Goal: Task Accomplishment & Management: Use online tool/utility

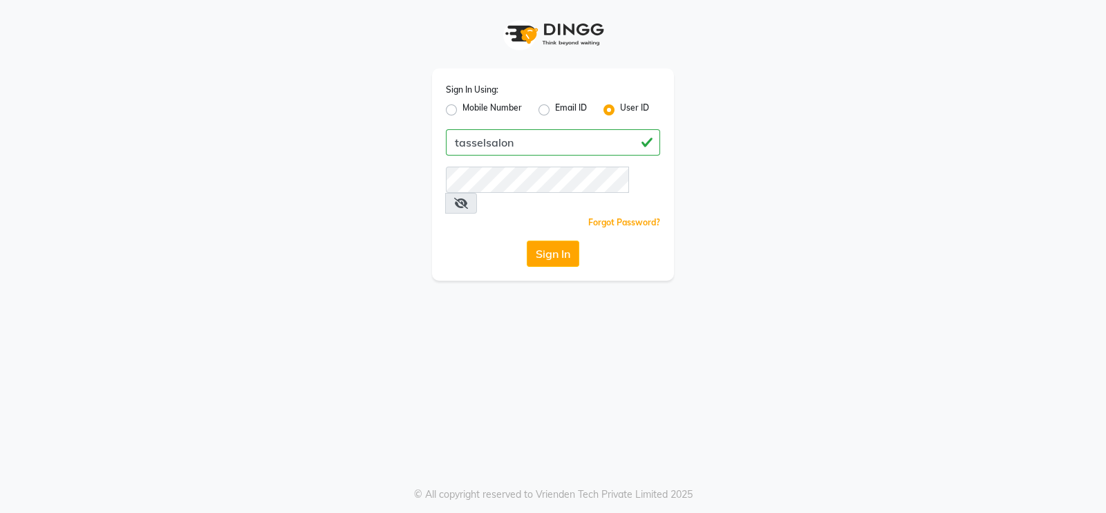
type input "tasselsalon"
click at [559, 240] on button "Sign In" at bounding box center [553, 253] width 53 height 26
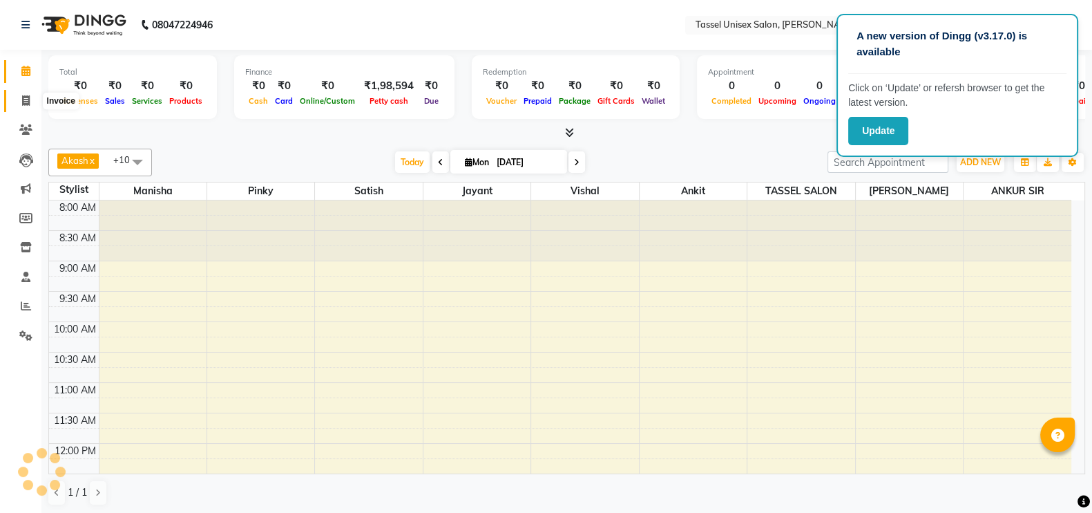
click at [26, 102] on icon at bounding box center [26, 100] width 8 height 10
select select "service"
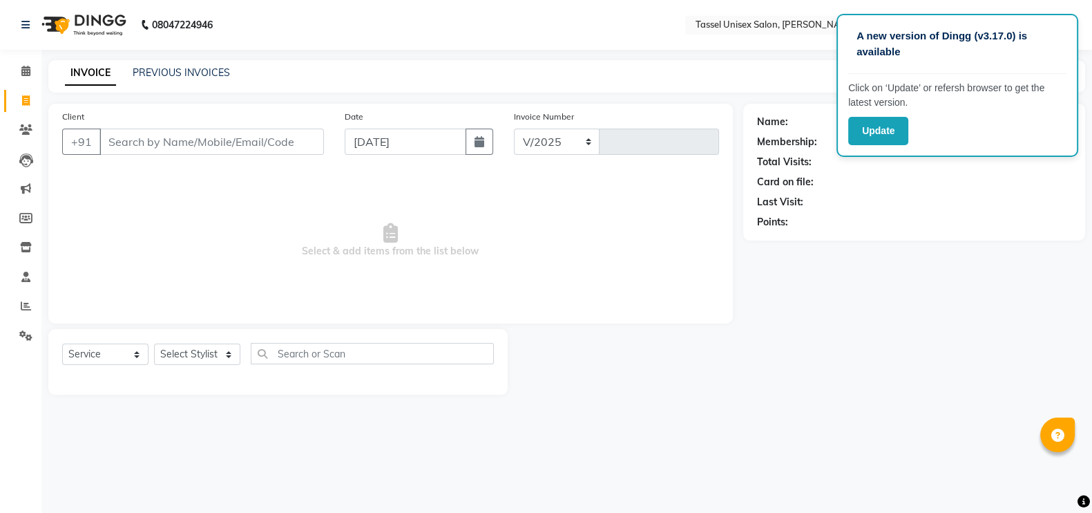
select select "7177"
type input "0404"
type input "9179523831"
click at [283, 140] on span "Add Client" at bounding box center [292, 142] width 55 height 14
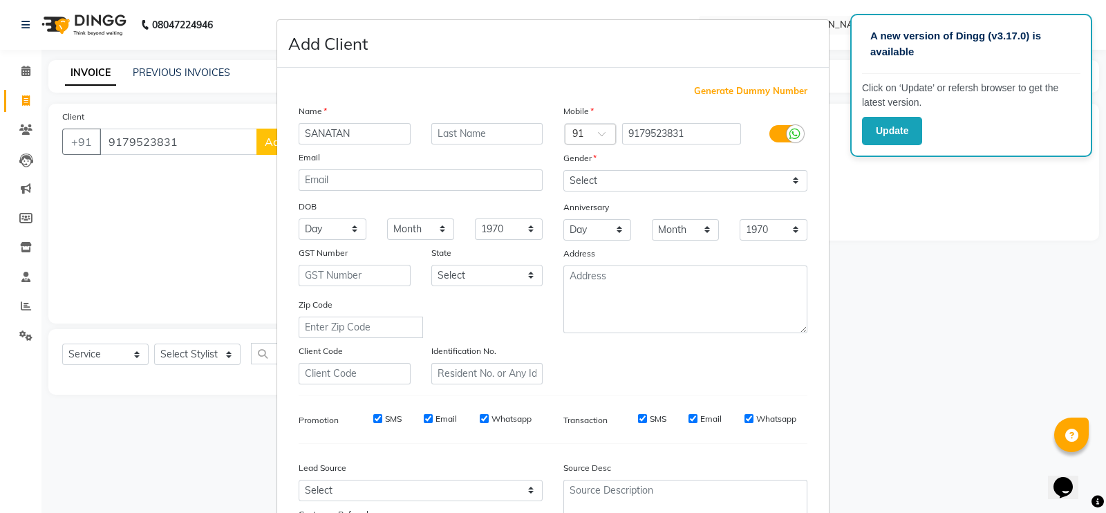
type input "SANATAN"
click at [457, 142] on input "text" at bounding box center [487, 133] width 112 height 21
type input "GOSWAMI"
click at [594, 176] on select "Select [DEMOGRAPHIC_DATA] [DEMOGRAPHIC_DATA] Other Prefer Not To Say" at bounding box center [685, 180] width 244 height 21
select select "[DEMOGRAPHIC_DATA]"
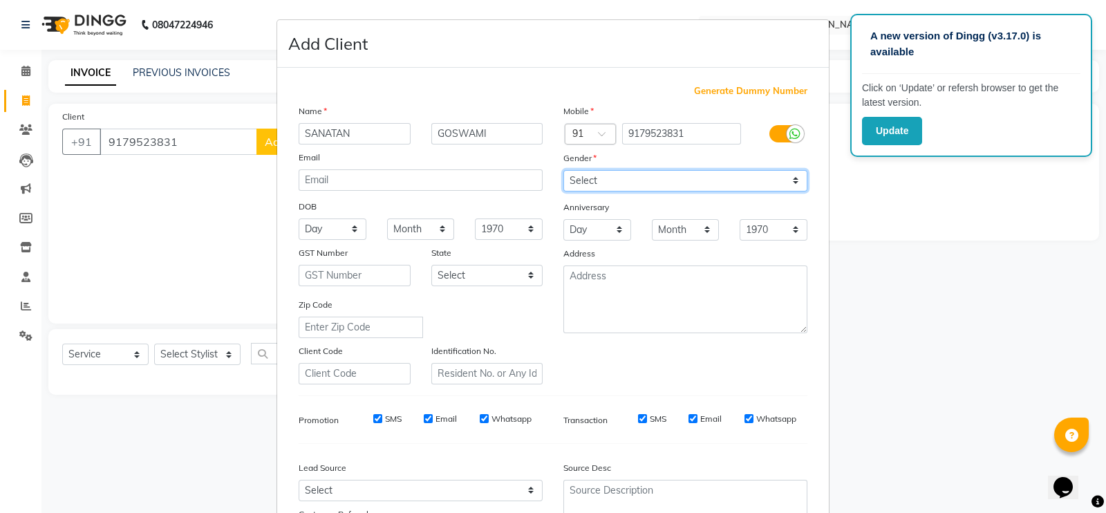
click at [563, 171] on select "Select [DEMOGRAPHIC_DATA] [DEMOGRAPHIC_DATA] Other Prefer Not To Say" at bounding box center [685, 180] width 244 height 21
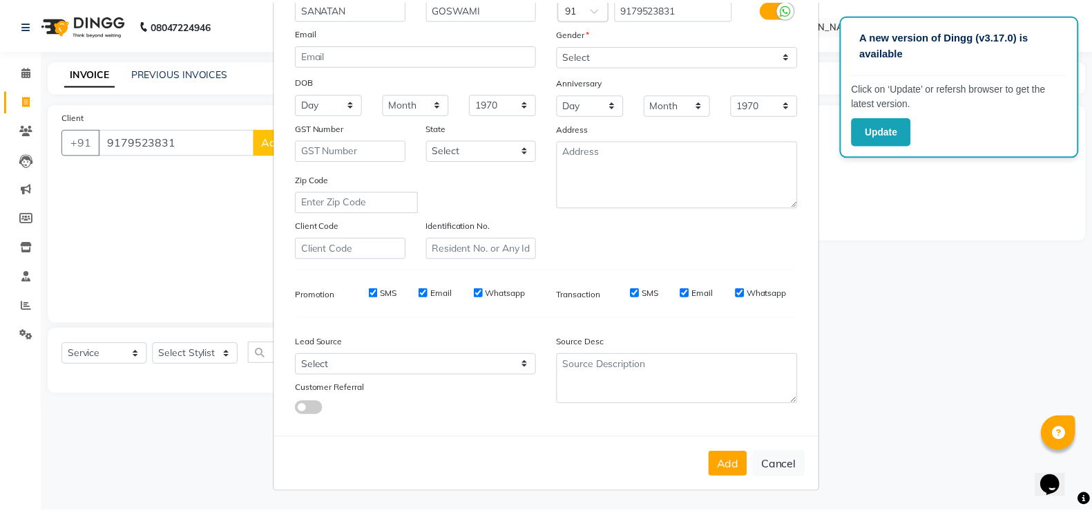
scroll to position [133, 0]
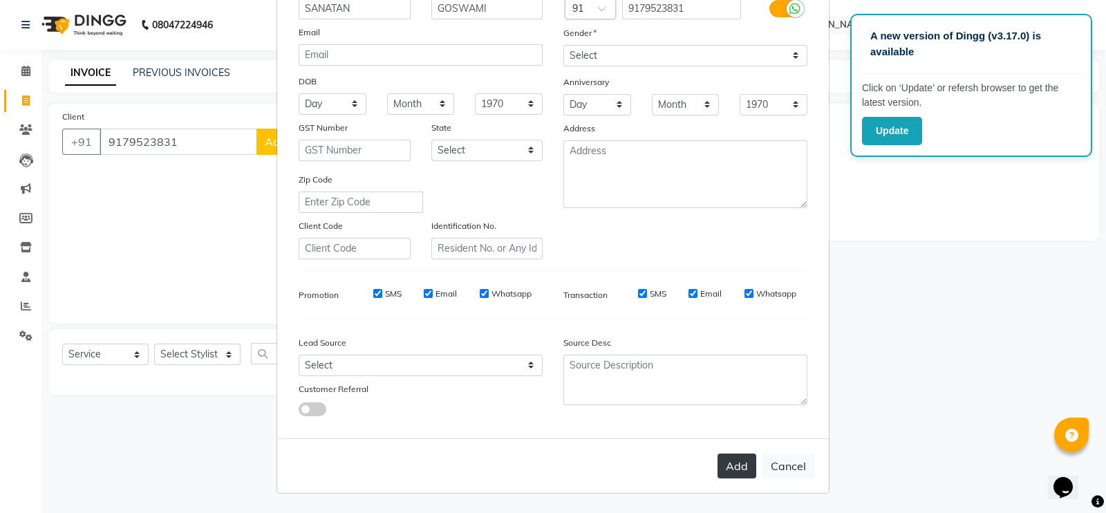
click at [718, 466] on button "Add" at bounding box center [736, 465] width 39 height 25
select select
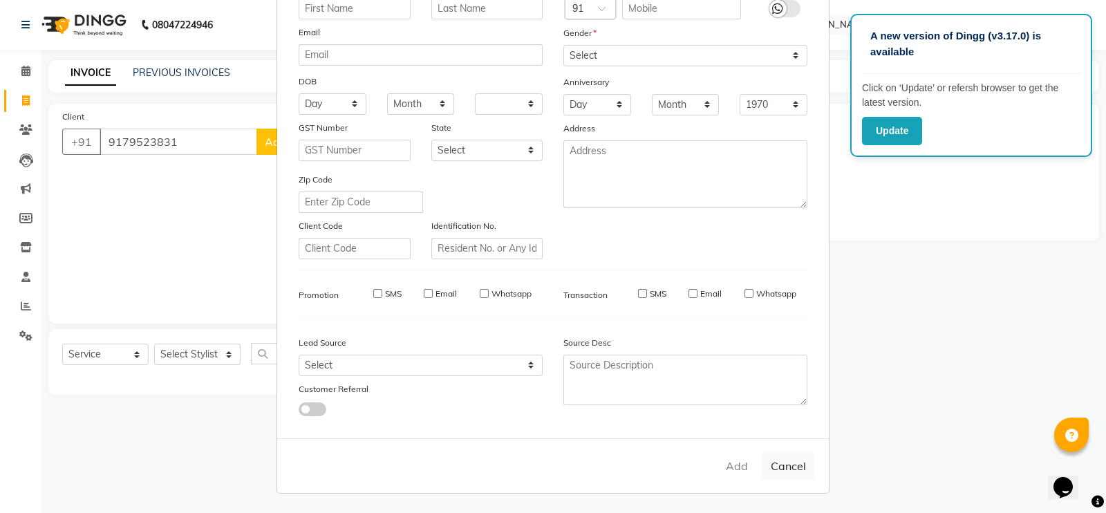
select select
checkbox input "false"
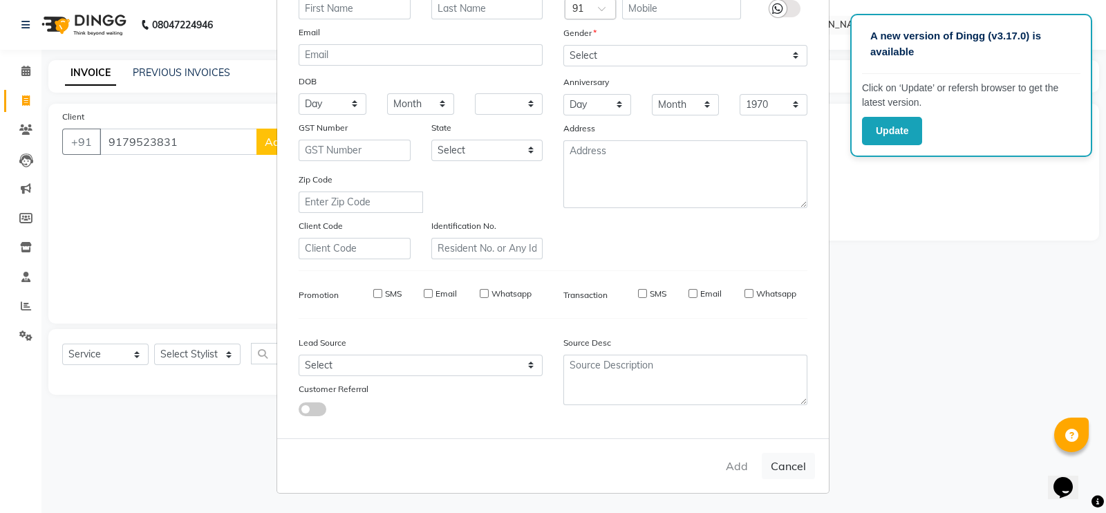
checkbox input "false"
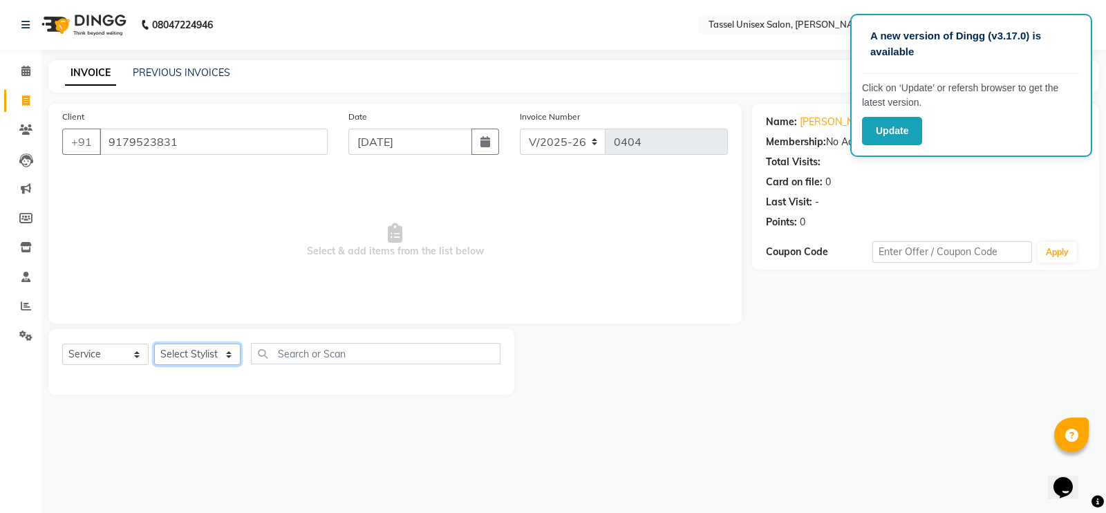
click at [193, 359] on select "Select Stylist Ankit [PERSON_NAME] ANKUR SIR [PERSON_NAME] [PERSON_NAME] MAM [P…" at bounding box center [197, 353] width 86 height 21
select select "60205"
click at [154, 344] on select "Select Stylist Ankit [PERSON_NAME] ANKUR SIR [PERSON_NAME] [PERSON_NAME] MAM [P…" at bounding box center [197, 353] width 86 height 21
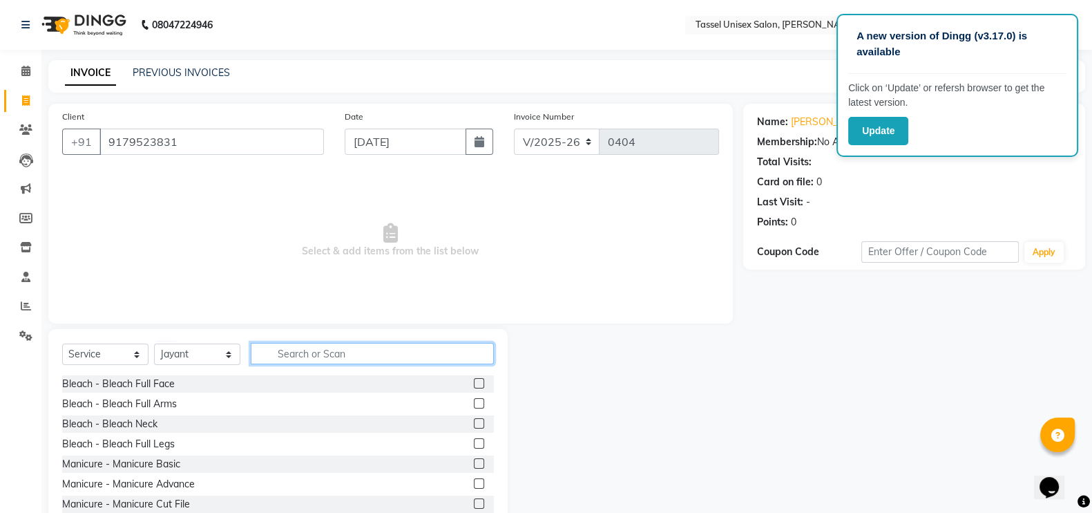
click at [331, 358] on input "text" at bounding box center [372, 353] width 243 height 21
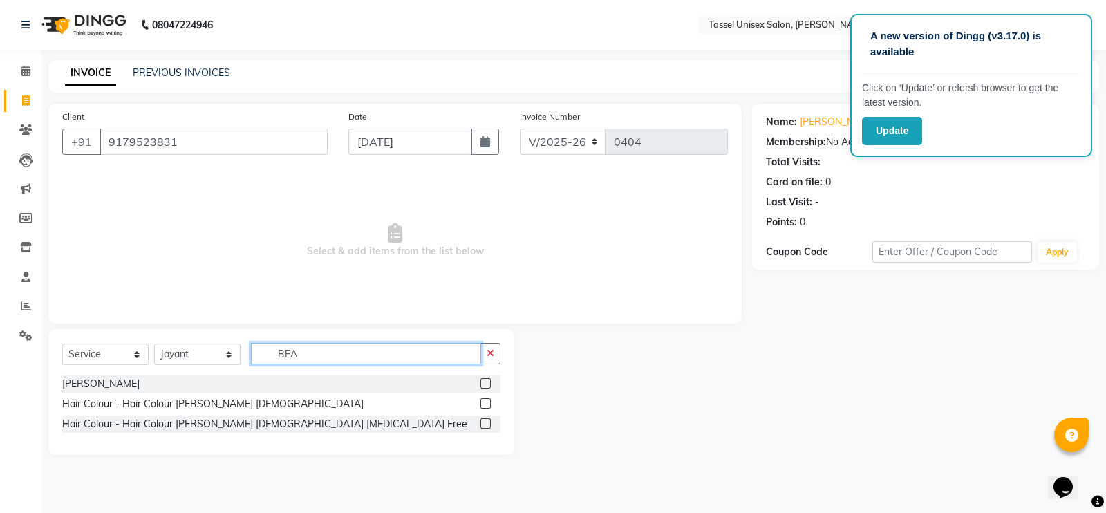
type input "BEA"
click at [487, 379] on label at bounding box center [485, 383] width 10 height 10
click at [487, 379] on input "checkbox" at bounding box center [484, 383] width 9 height 9
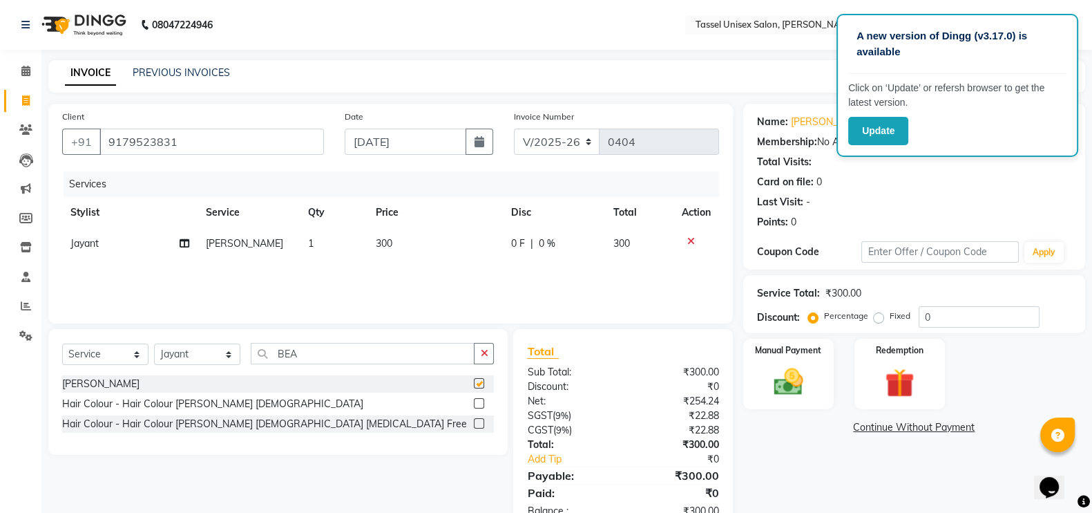
checkbox input "false"
click at [383, 240] on span "300" at bounding box center [384, 243] width 17 height 12
select select "60205"
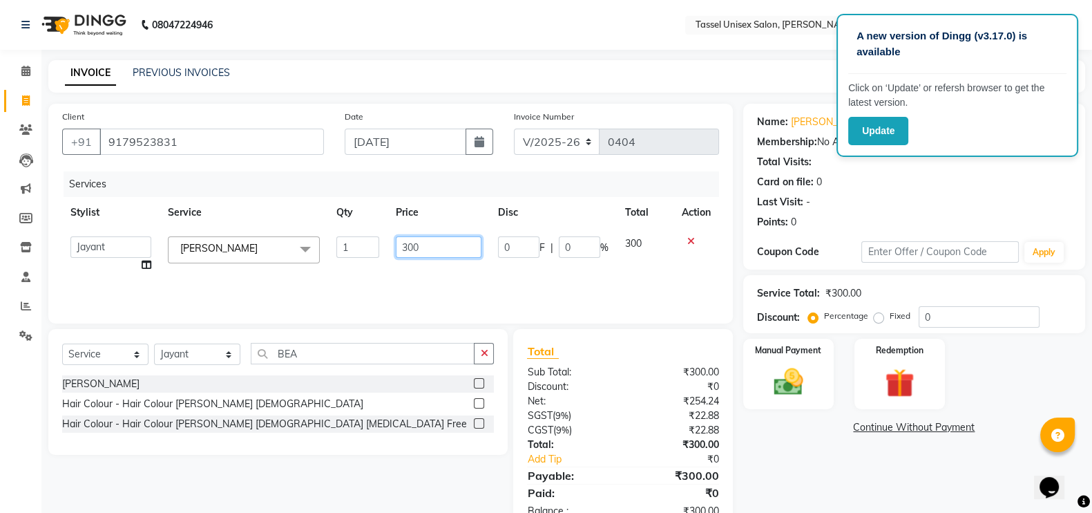
click at [409, 247] on input "300" at bounding box center [439, 246] width 86 height 21
type input "200"
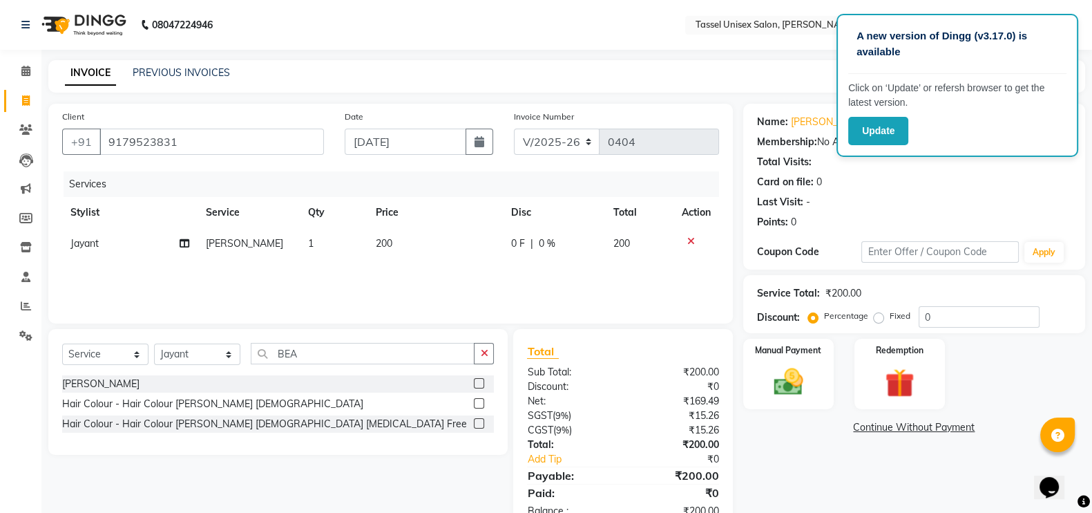
click at [750, 475] on div "Name: [PERSON_NAME] Membership: No Active Membership Total Visits: Card on file…" at bounding box center [920, 318] width 352 height 428
click at [767, 388] on img at bounding box center [788, 381] width 49 height 35
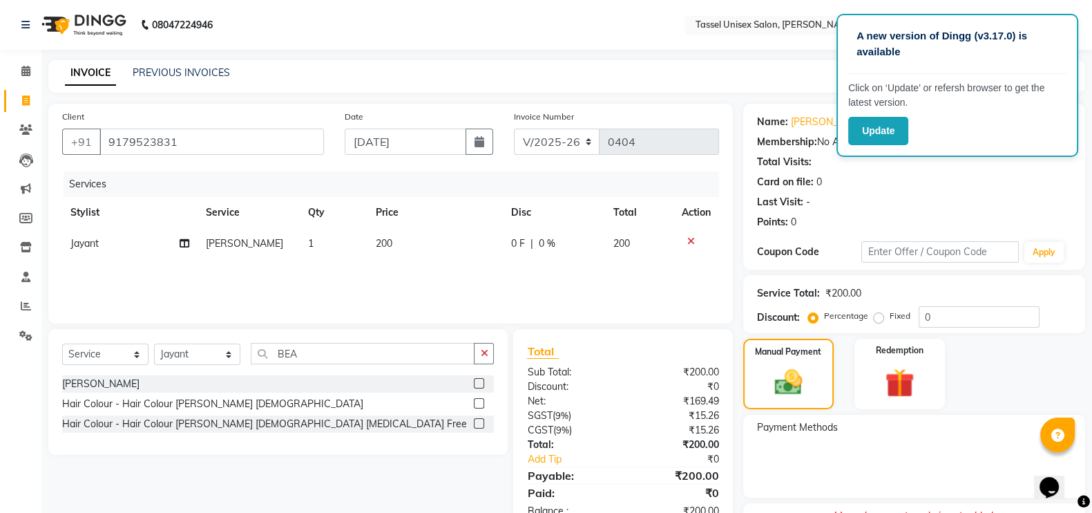
scroll to position [65, 0]
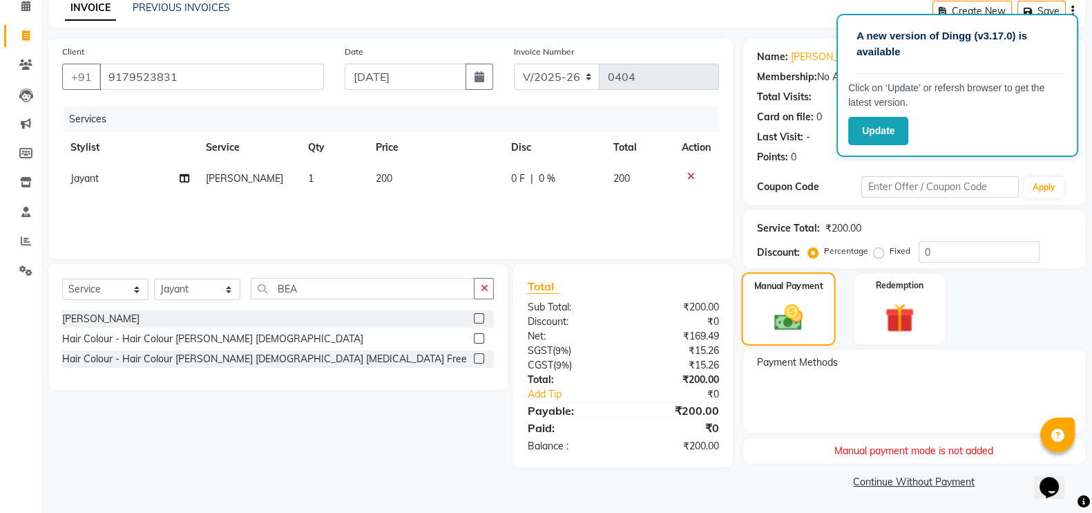
click at [784, 310] on img at bounding box center [788, 317] width 47 height 33
click at [866, 135] on button "Update" at bounding box center [879, 131] width 60 height 28
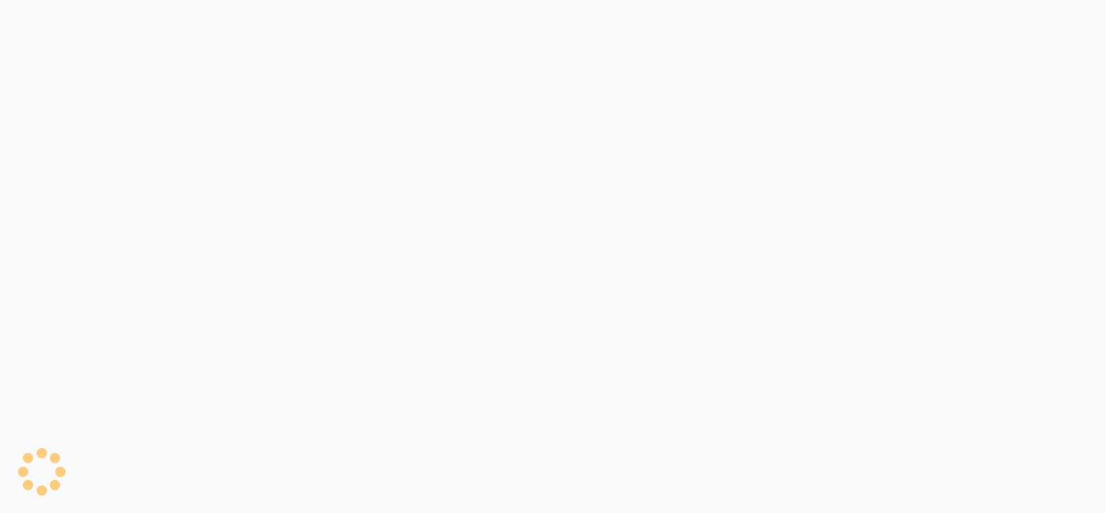
select select "service"
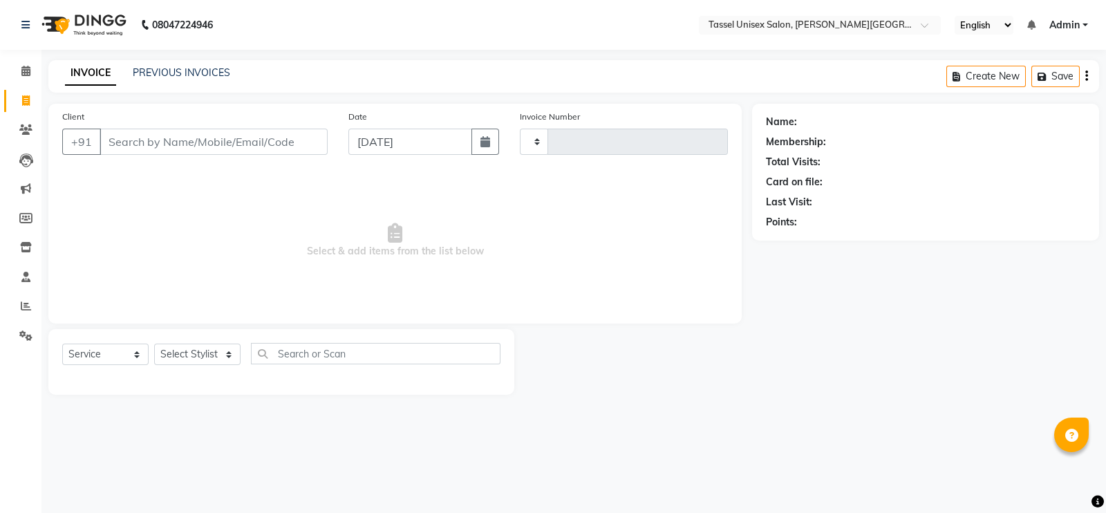
type input "0404"
select select "7177"
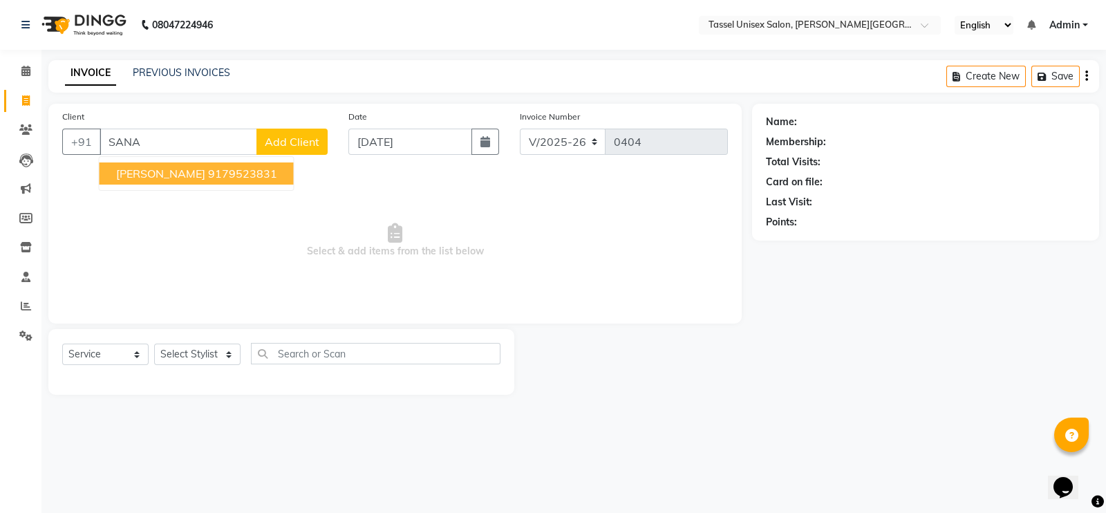
click at [205, 178] on span "SANATAN GOSWAMI" at bounding box center [160, 174] width 89 height 14
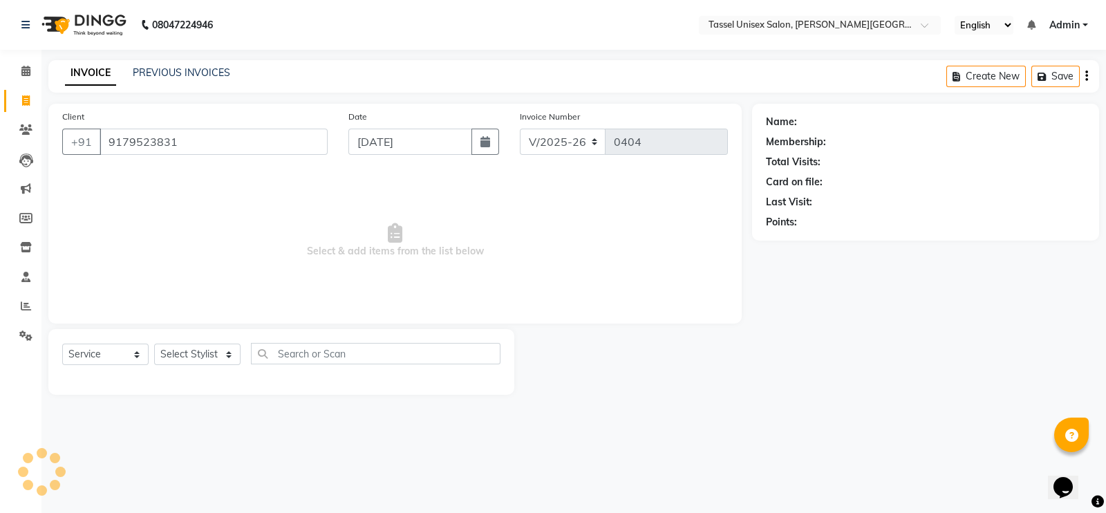
type input "9179523831"
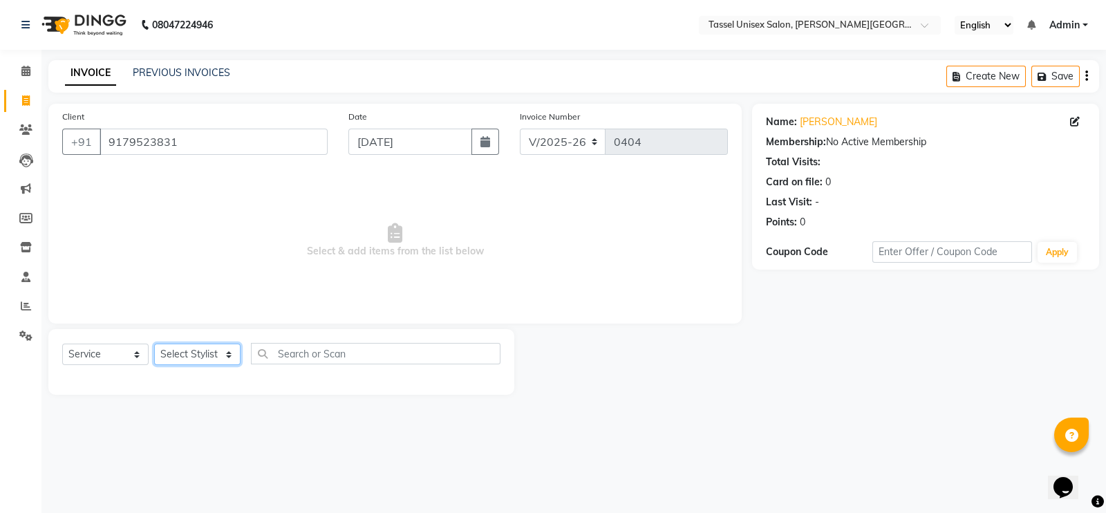
click at [199, 351] on select "Select Stylist Ankit [PERSON_NAME] ANKUR SIR [PERSON_NAME] [PERSON_NAME] MAM [P…" at bounding box center [197, 353] width 86 height 21
select select "60205"
click at [154, 344] on select "Select Stylist Ankit [PERSON_NAME] ANKUR SIR [PERSON_NAME] [PERSON_NAME] MAM [P…" at bounding box center [197, 353] width 86 height 21
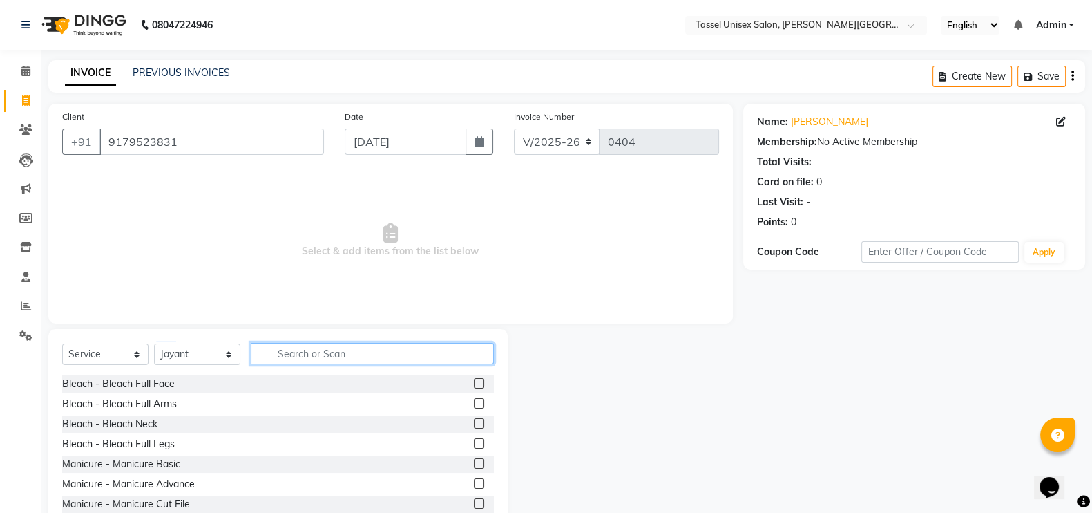
click at [299, 349] on input "text" at bounding box center [372, 353] width 243 height 21
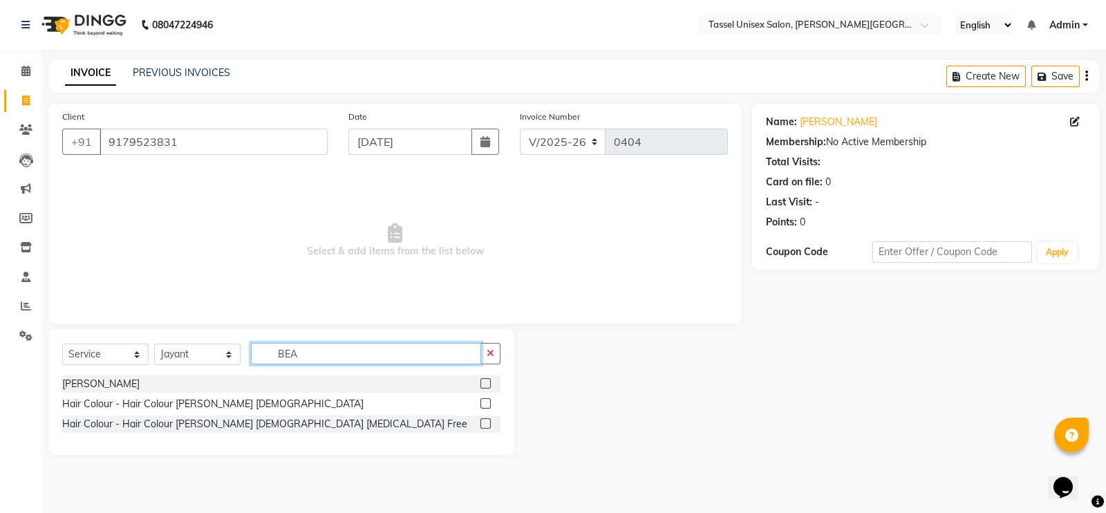
type input "BEA"
click at [484, 383] on label at bounding box center [485, 383] width 10 height 10
click at [484, 383] on input "checkbox" at bounding box center [484, 383] width 9 height 9
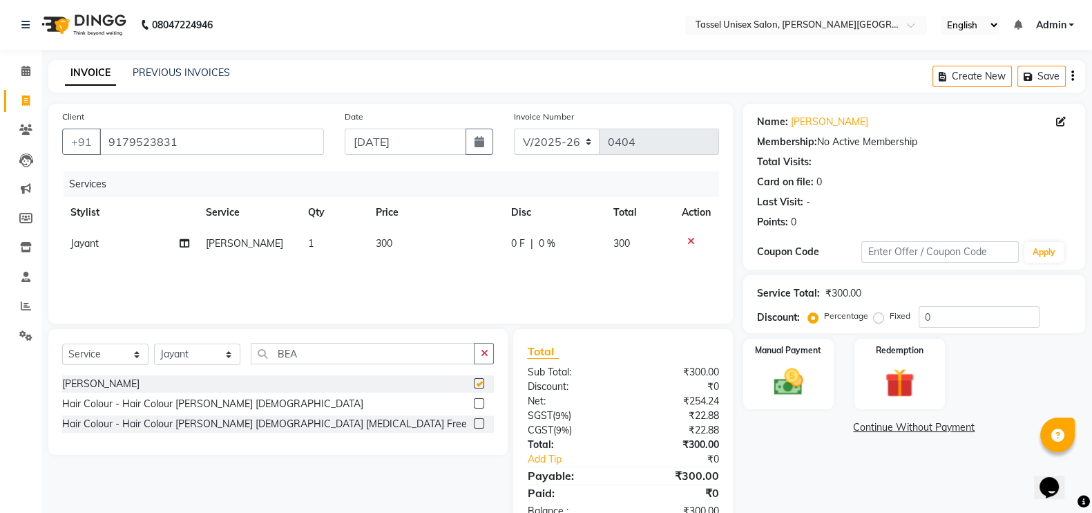
checkbox input "false"
click at [379, 240] on span "300" at bounding box center [384, 243] width 17 height 12
select select "60205"
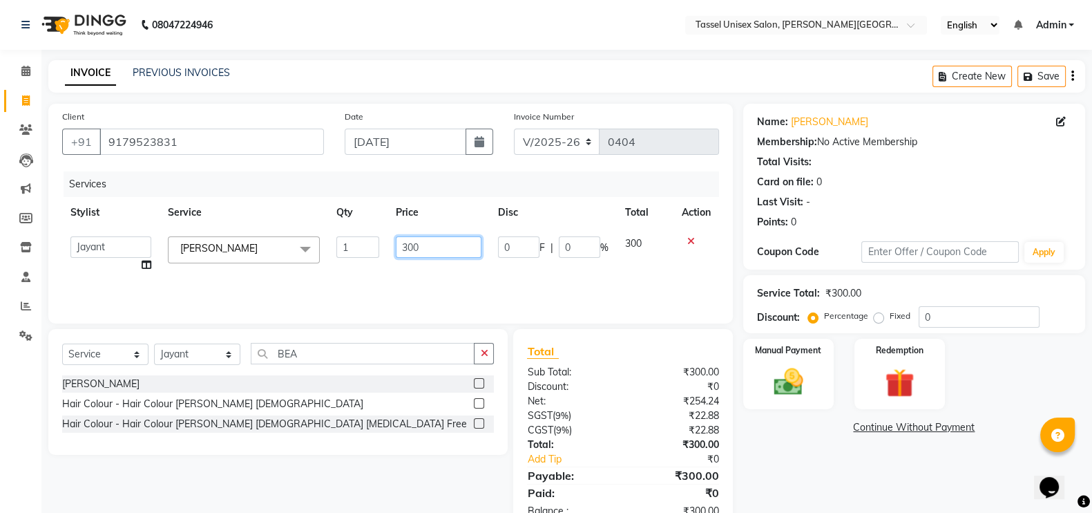
click at [407, 252] on input "300" at bounding box center [439, 246] width 86 height 21
type input "200"
click at [799, 486] on div "Name: Sanatan Goswami Membership: No Active Membership Total Visits: Card on fi…" at bounding box center [920, 318] width 352 height 428
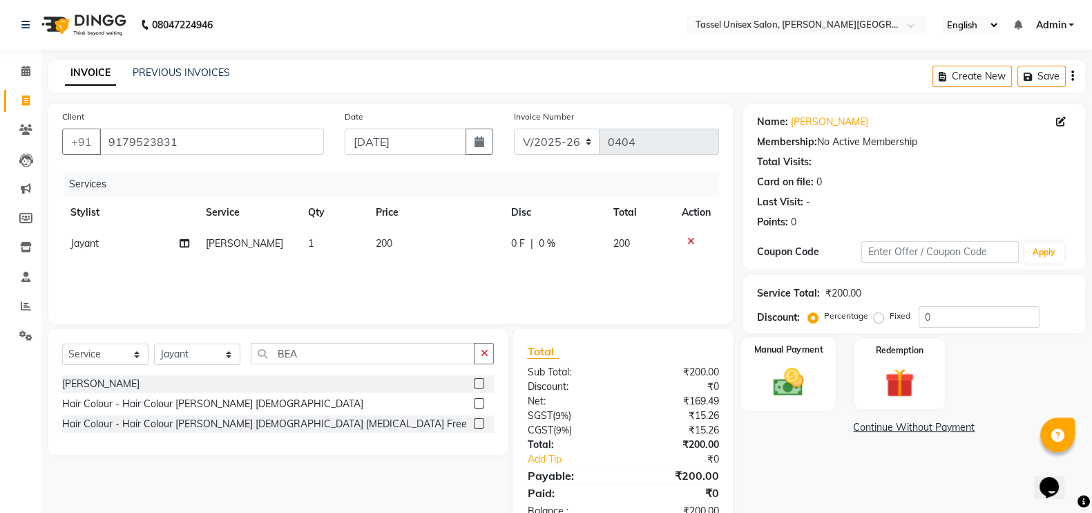
click at [792, 378] on img at bounding box center [788, 381] width 49 height 35
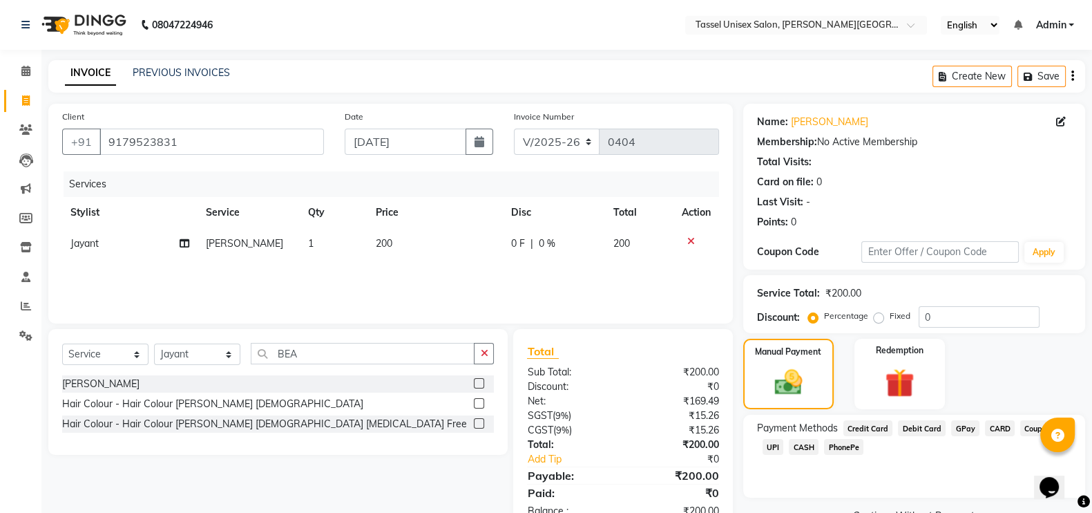
click at [808, 451] on span "CASH" at bounding box center [804, 447] width 30 height 16
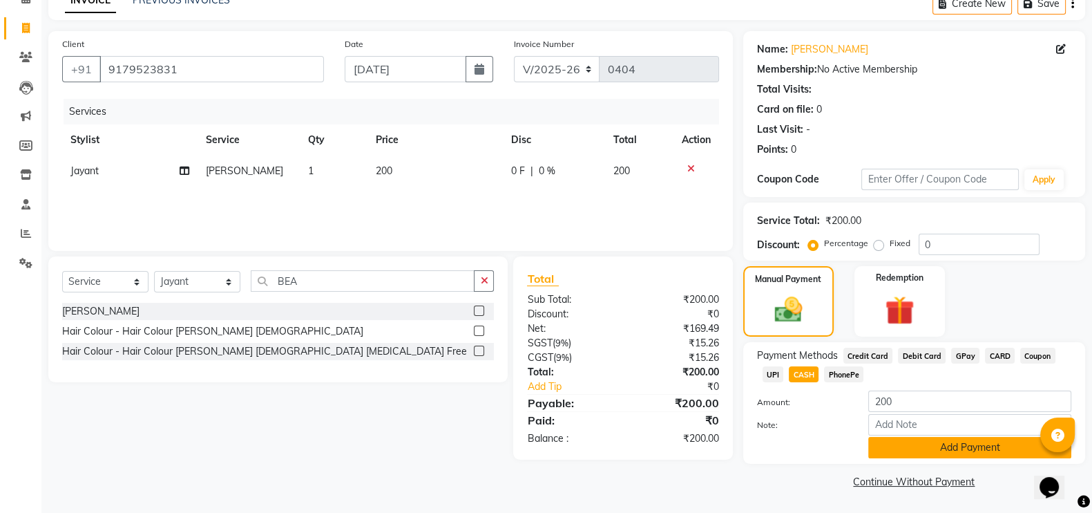
click at [1004, 453] on button "Add Payment" at bounding box center [970, 447] width 203 height 21
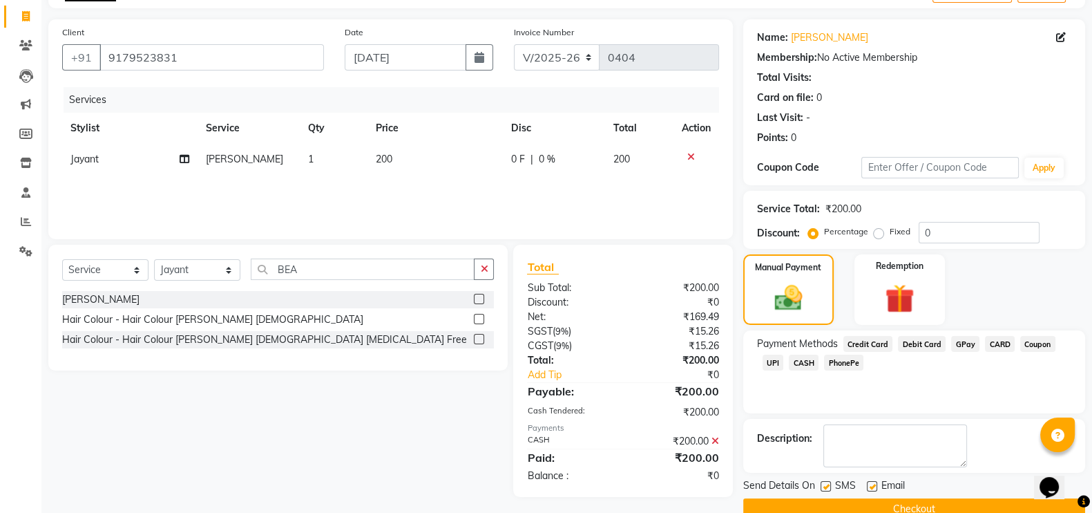
scroll to position [111, 0]
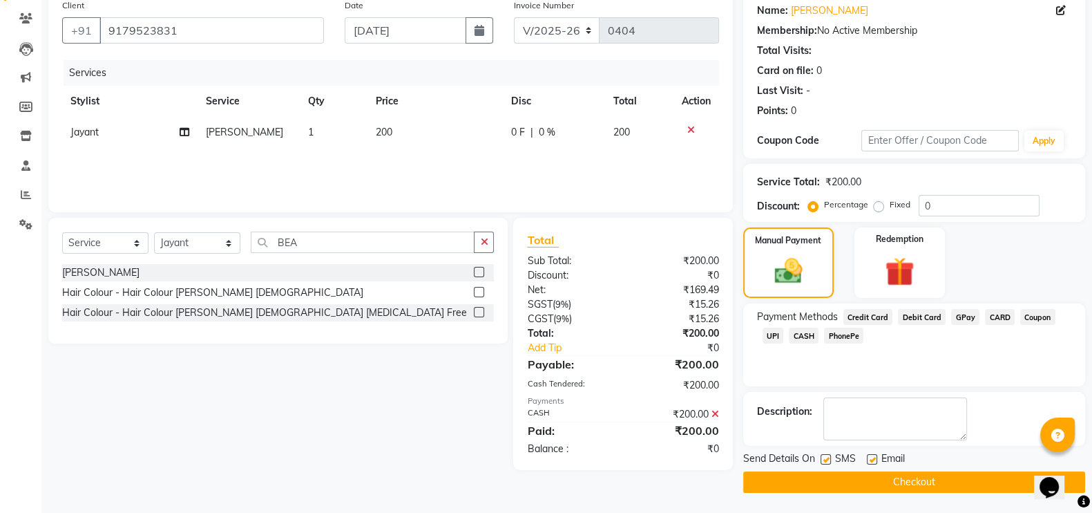
click at [1010, 481] on button "Checkout" at bounding box center [915, 481] width 342 height 21
